Goal: Navigation & Orientation: Find specific page/section

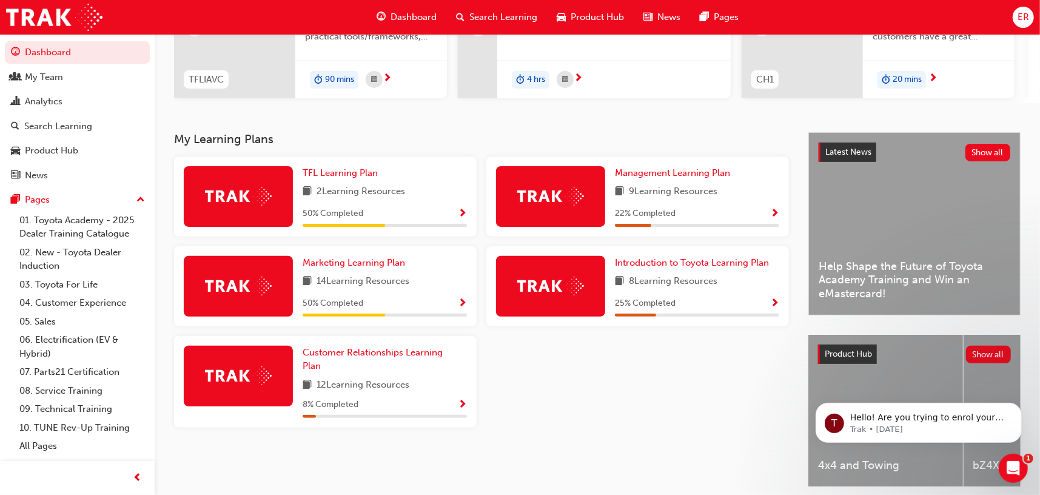
scroll to position [182, 0]
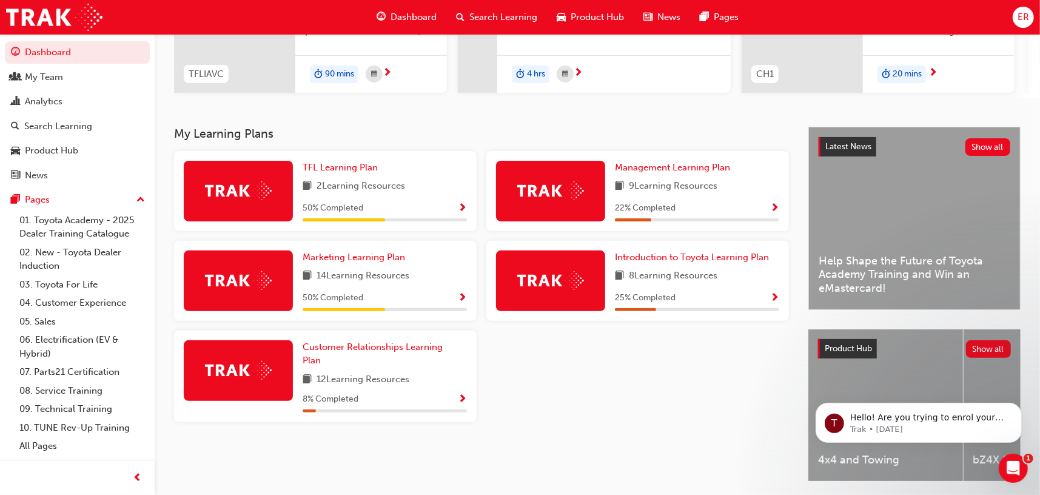
click at [259, 280] on img at bounding box center [238, 280] width 67 height 19
click at [383, 265] on link "Marketing Learning Plan" at bounding box center [356, 258] width 107 height 14
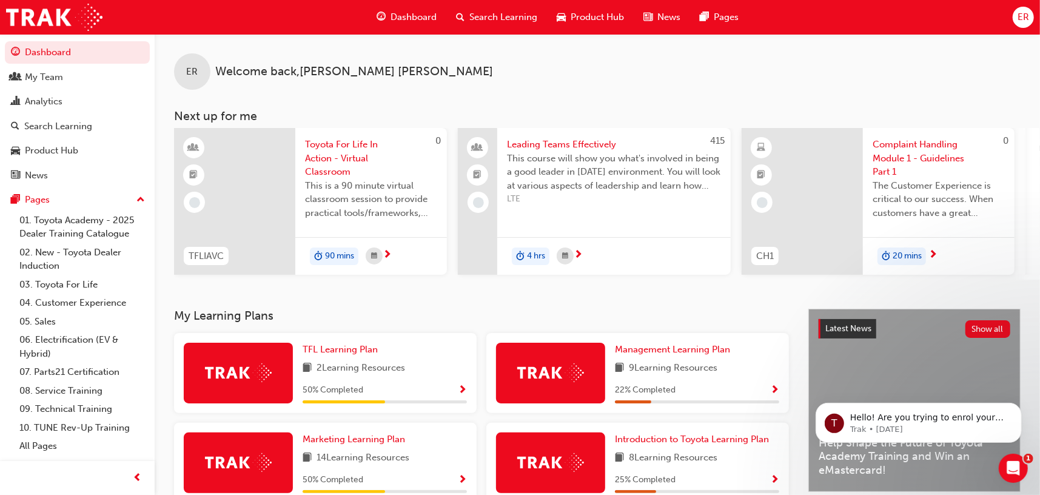
click at [1023, 21] on span "ER" at bounding box center [1024, 17] width 12 height 14
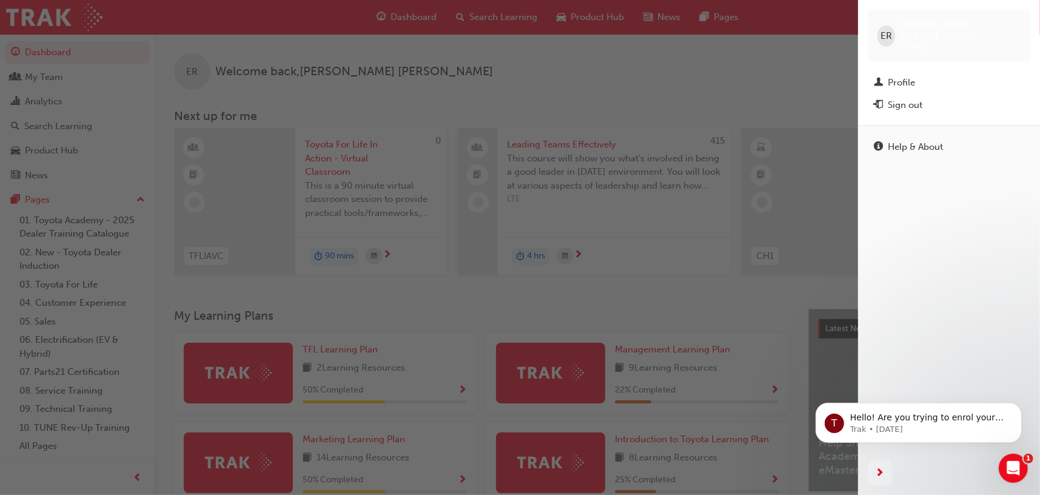
click at [1023, 21] on div "ER [PERSON_NAME] 317342" at bounding box center [949, 36] width 163 height 52
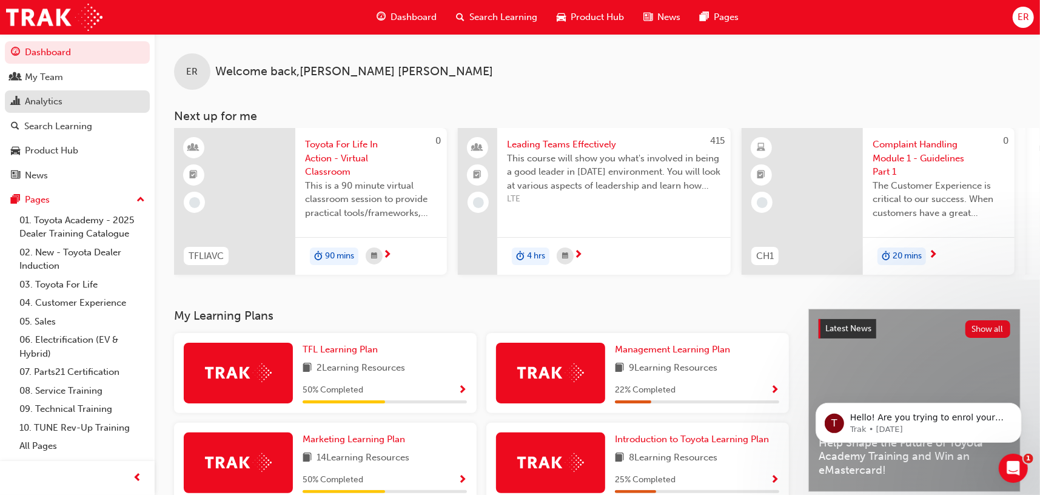
click at [60, 107] on div "Analytics" at bounding box center [44, 102] width 38 height 14
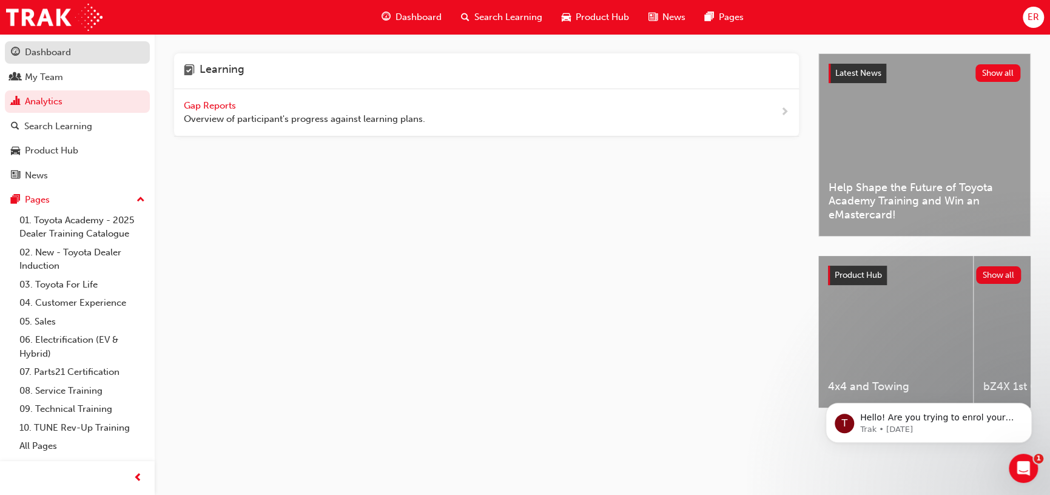
click at [66, 47] on div "Dashboard" at bounding box center [48, 52] width 46 height 14
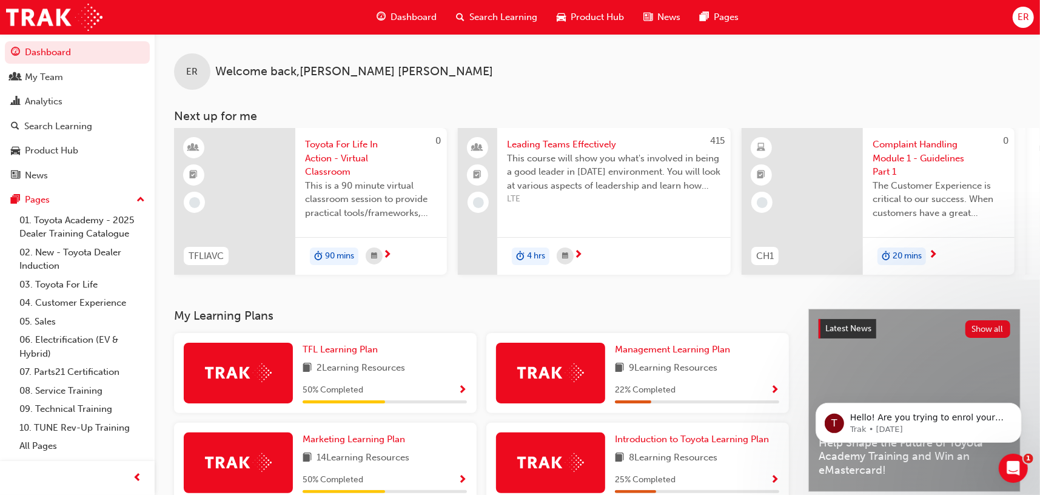
click at [1020, 18] on span "ER" at bounding box center [1024, 17] width 12 height 14
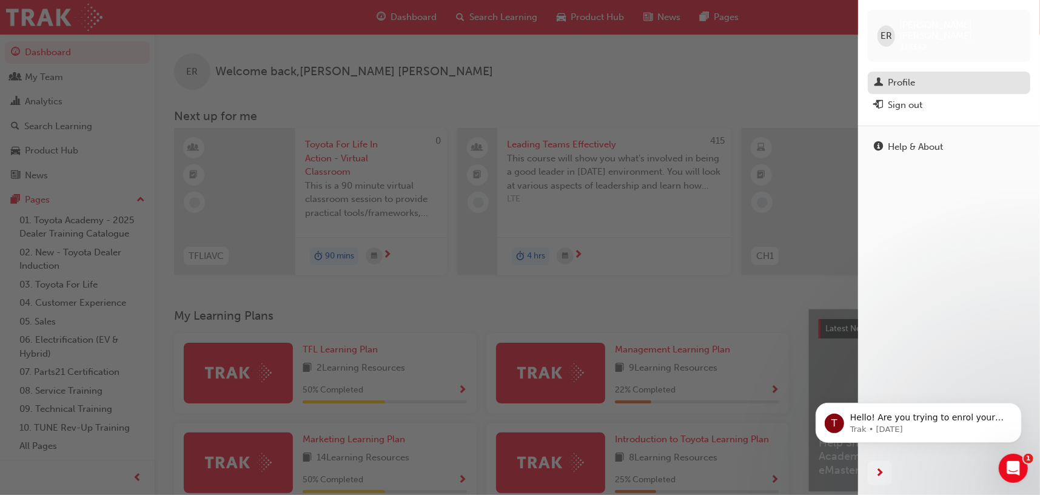
click at [898, 76] on div "Profile" at bounding box center [901, 83] width 27 height 14
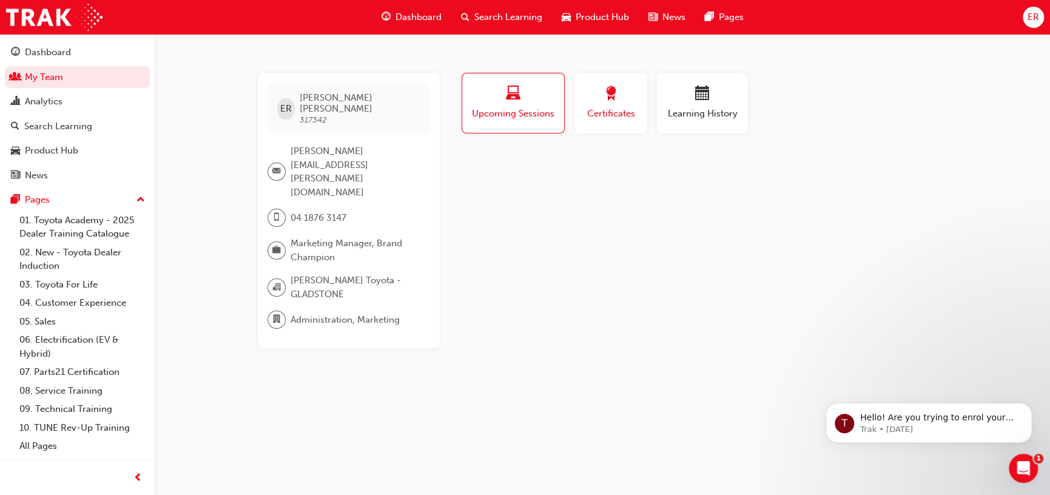
click at [615, 122] on button "Certificates" at bounding box center [611, 103] width 73 height 61
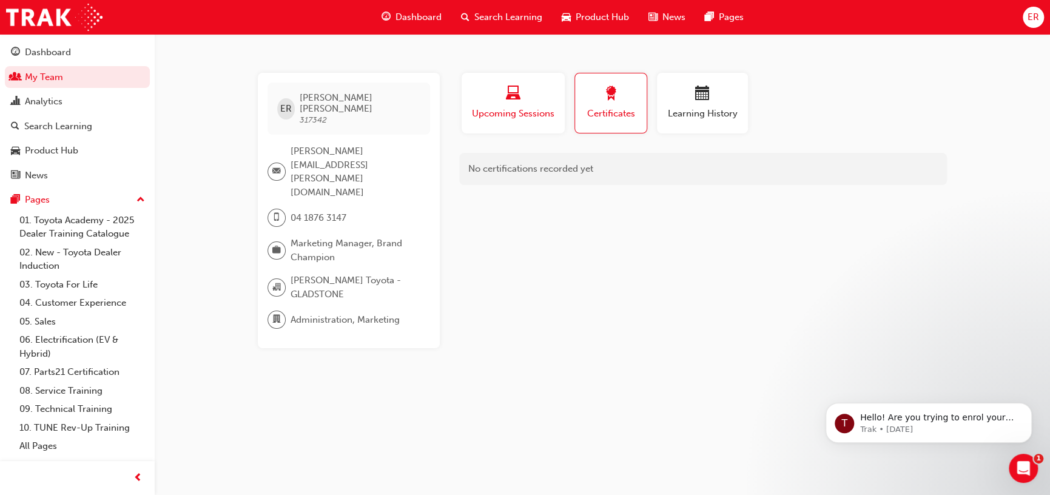
click at [541, 111] on span "Upcoming Sessions" at bounding box center [513, 114] width 85 height 14
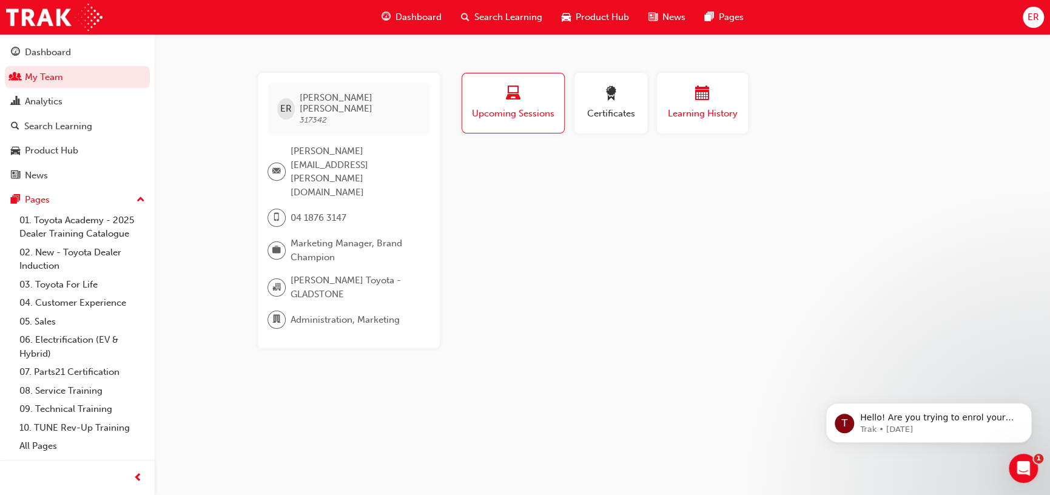
click at [700, 115] on span "Learning History" at bounding box center [702, 114] width 73 height 14
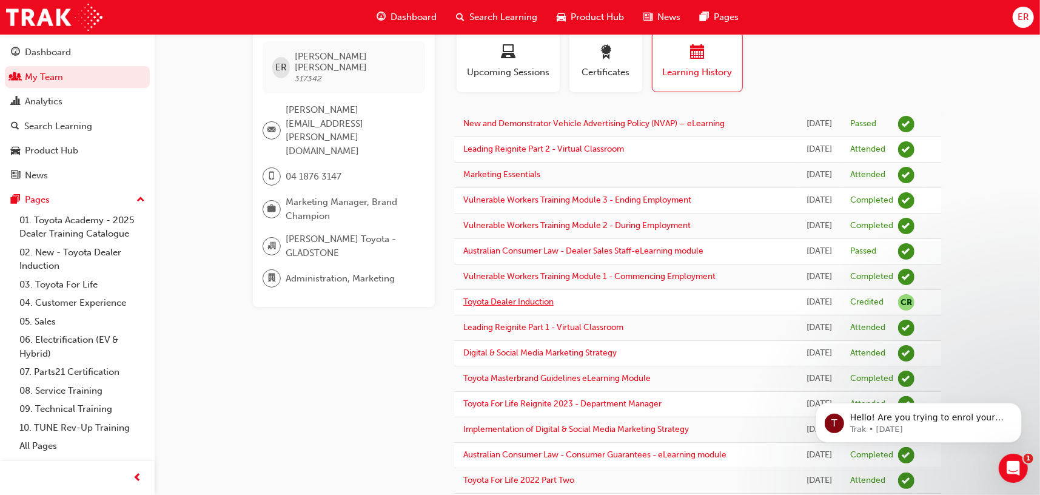
scroll to position [61, 0]
